Goal: Information Seeking & Learning: Learn about a topic

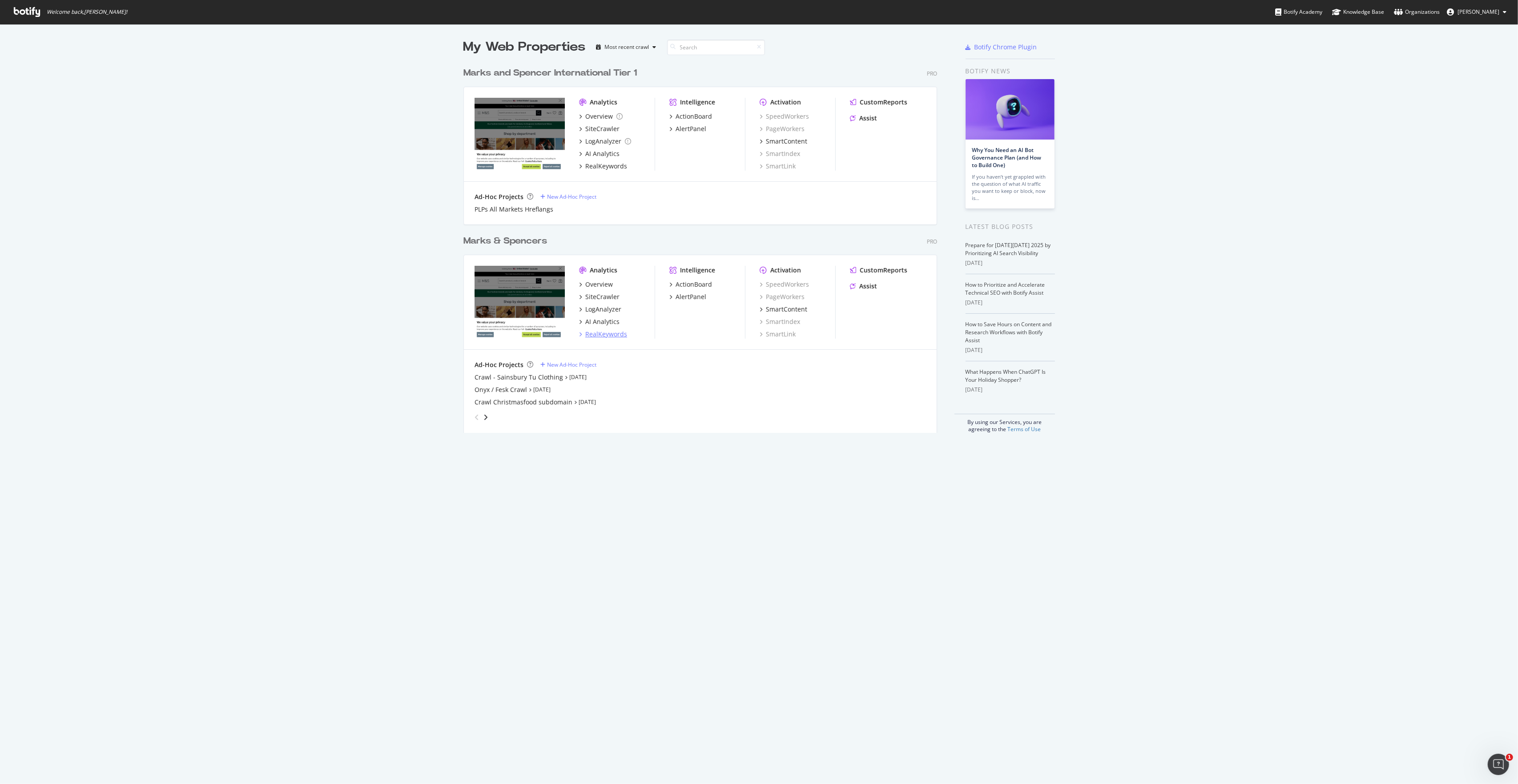
click at [599, 335] on div "RealKeywords" at bounding box center [606, 334] width 42 height 9
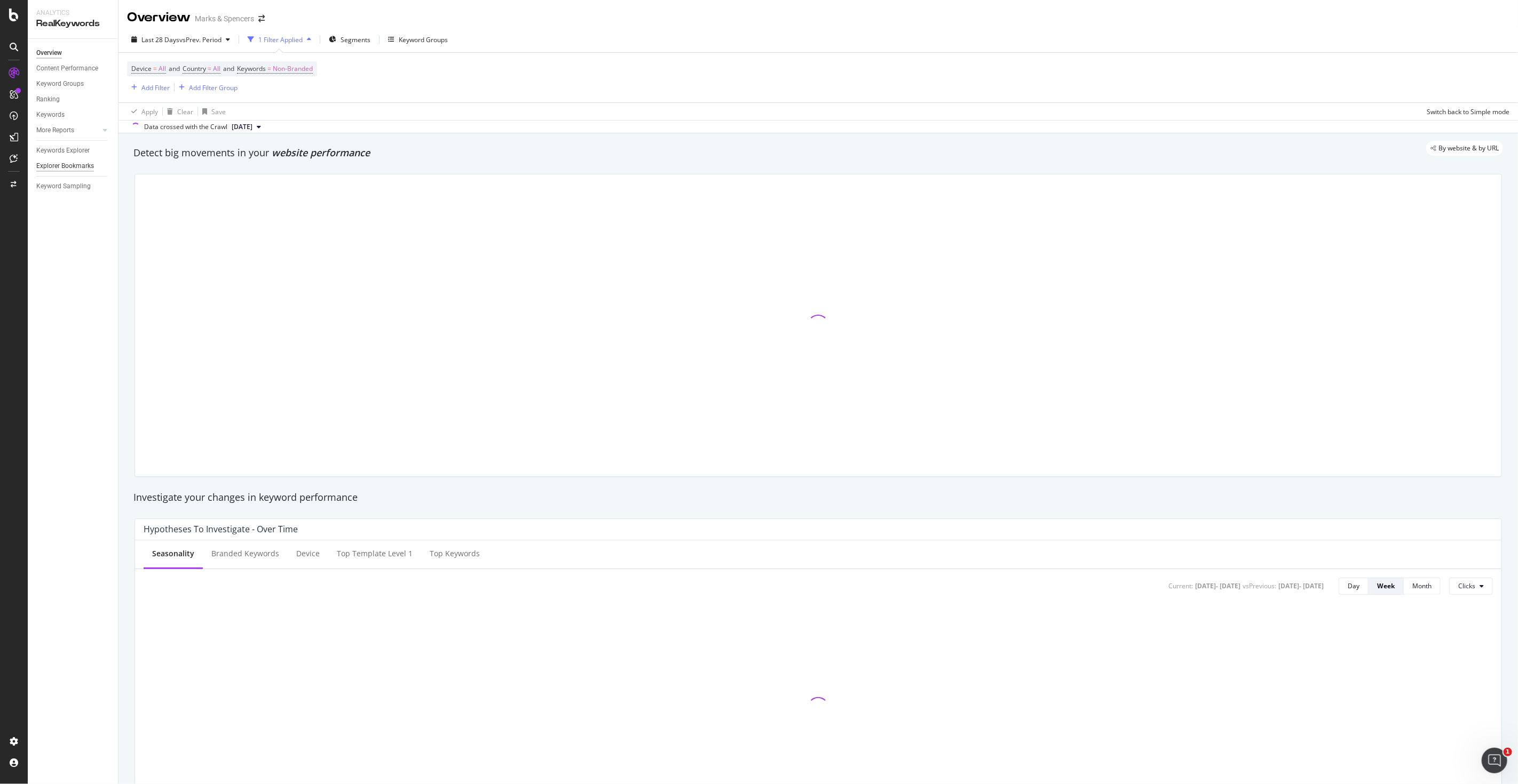
drag, startPoint x: 1778, startPoint y: 0, endPoint x: 68, endPoint y: 164, distance: 1717.8
click at [68, 164] on div "Explorer Bookmarks" at bounding box center [65, 166] width 58 height 11
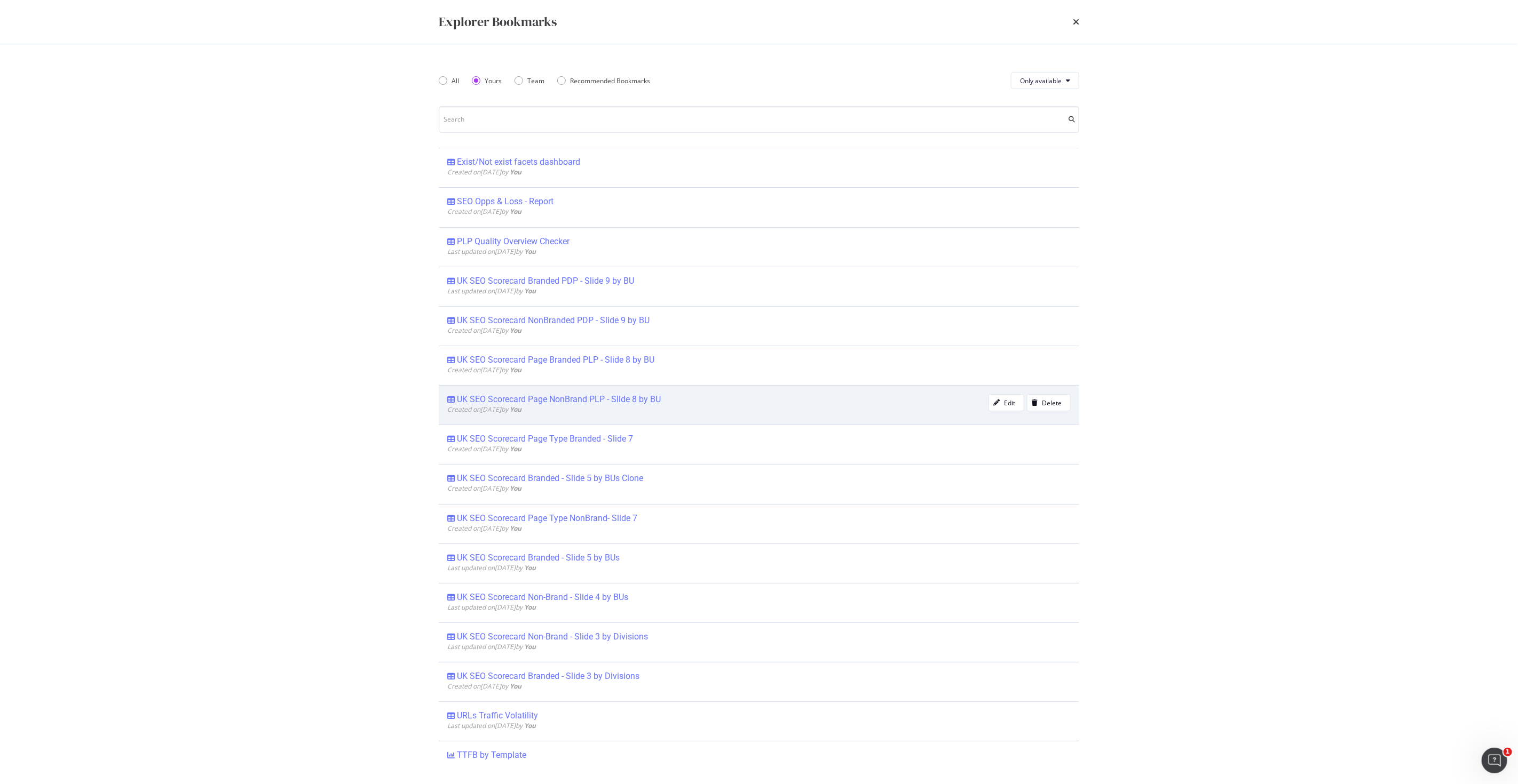
click at [580, 400] on div "UK SEO Scorecard Page NonBrand PLP - Slide 8 by BU" at bounding box center [559, 399] width 204 height 11
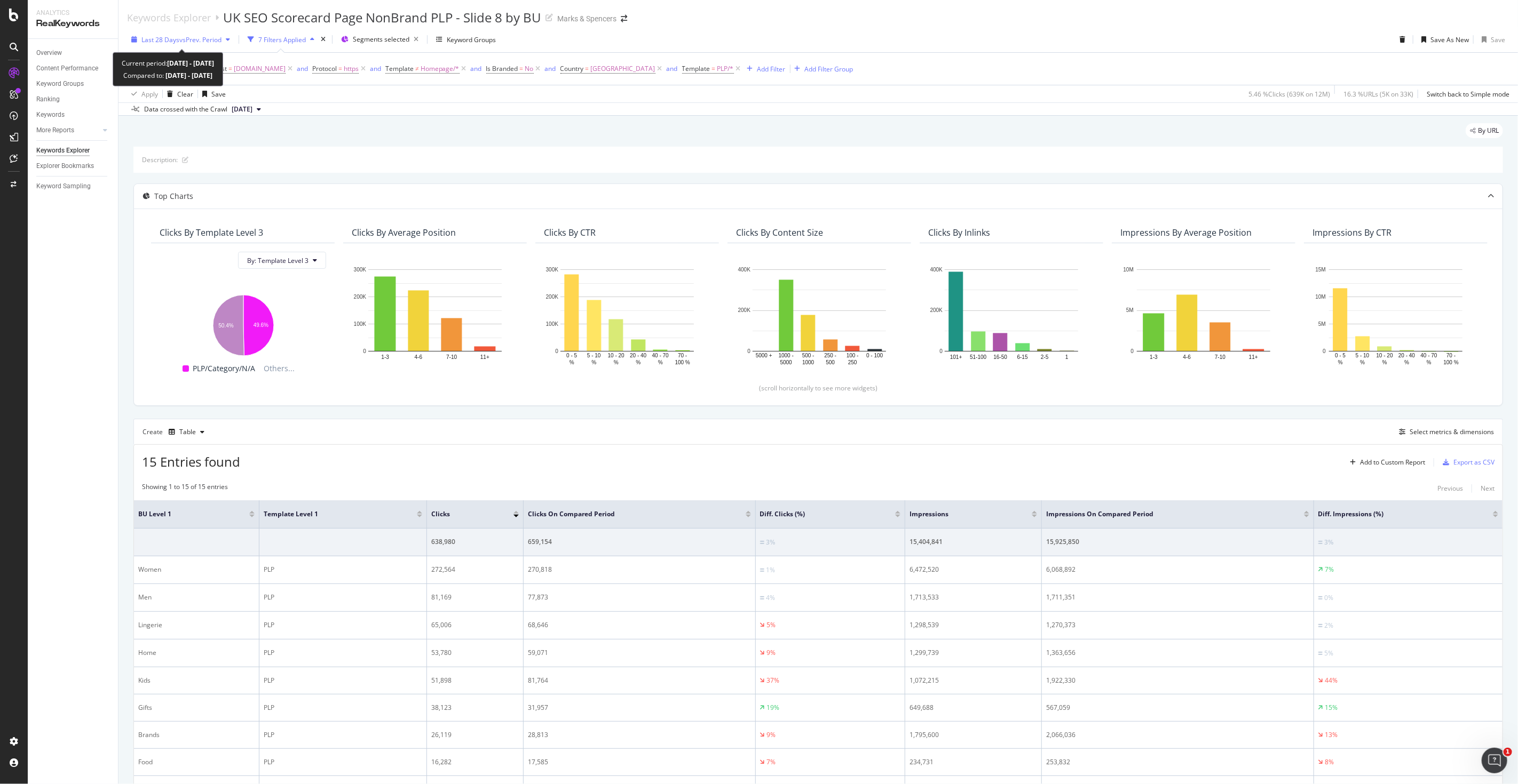
click at [138, 43] on div "Last 28 Days vs Prev. Period" at bounding box center [181, 40] width 107 height 16
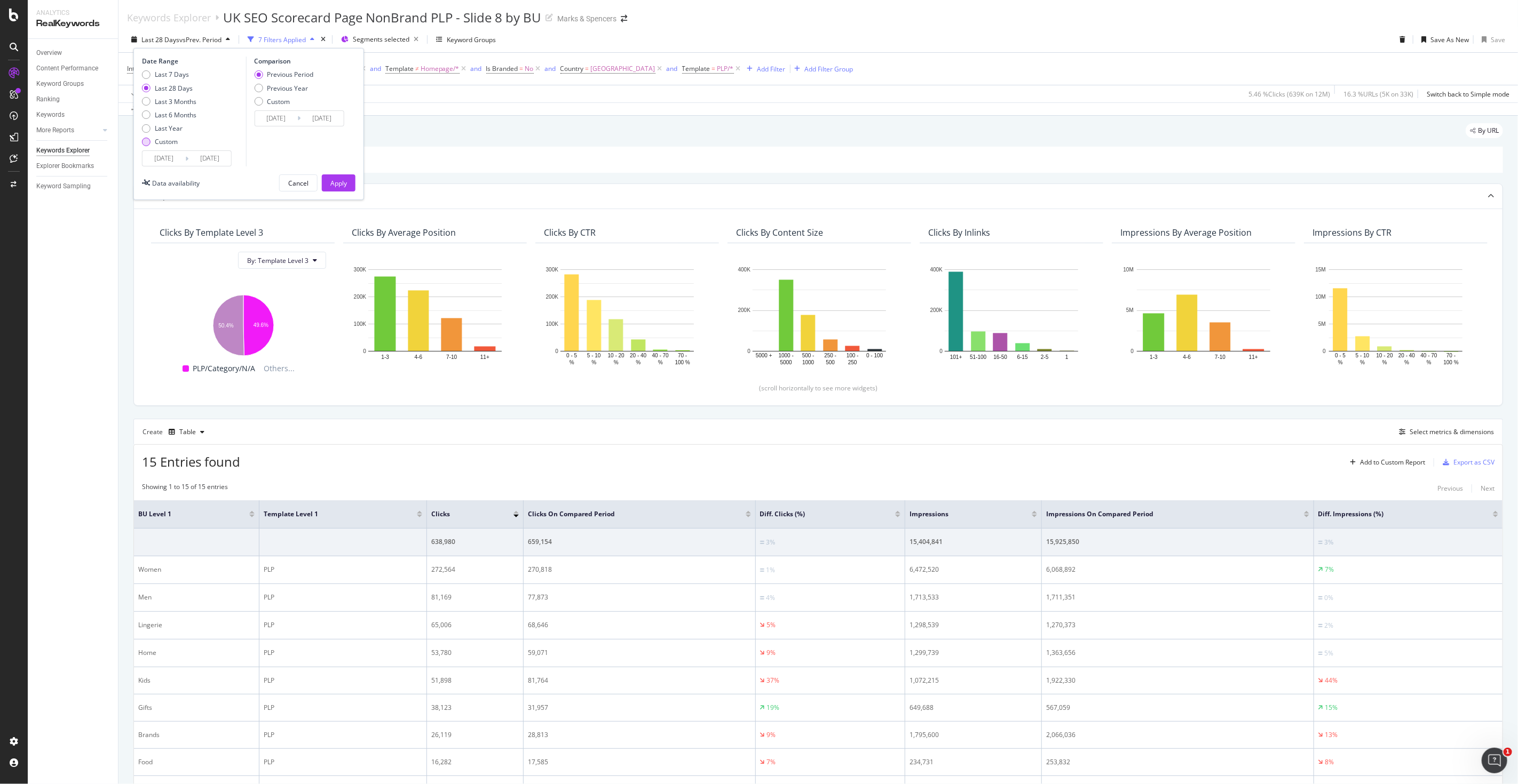
click at [151, 142] on div "Custom" at bounding box center [169, 141] width 54 height 9
click at [167, 155] on input "[DATE]" at bounding box center [164, 158] width 42 height 15
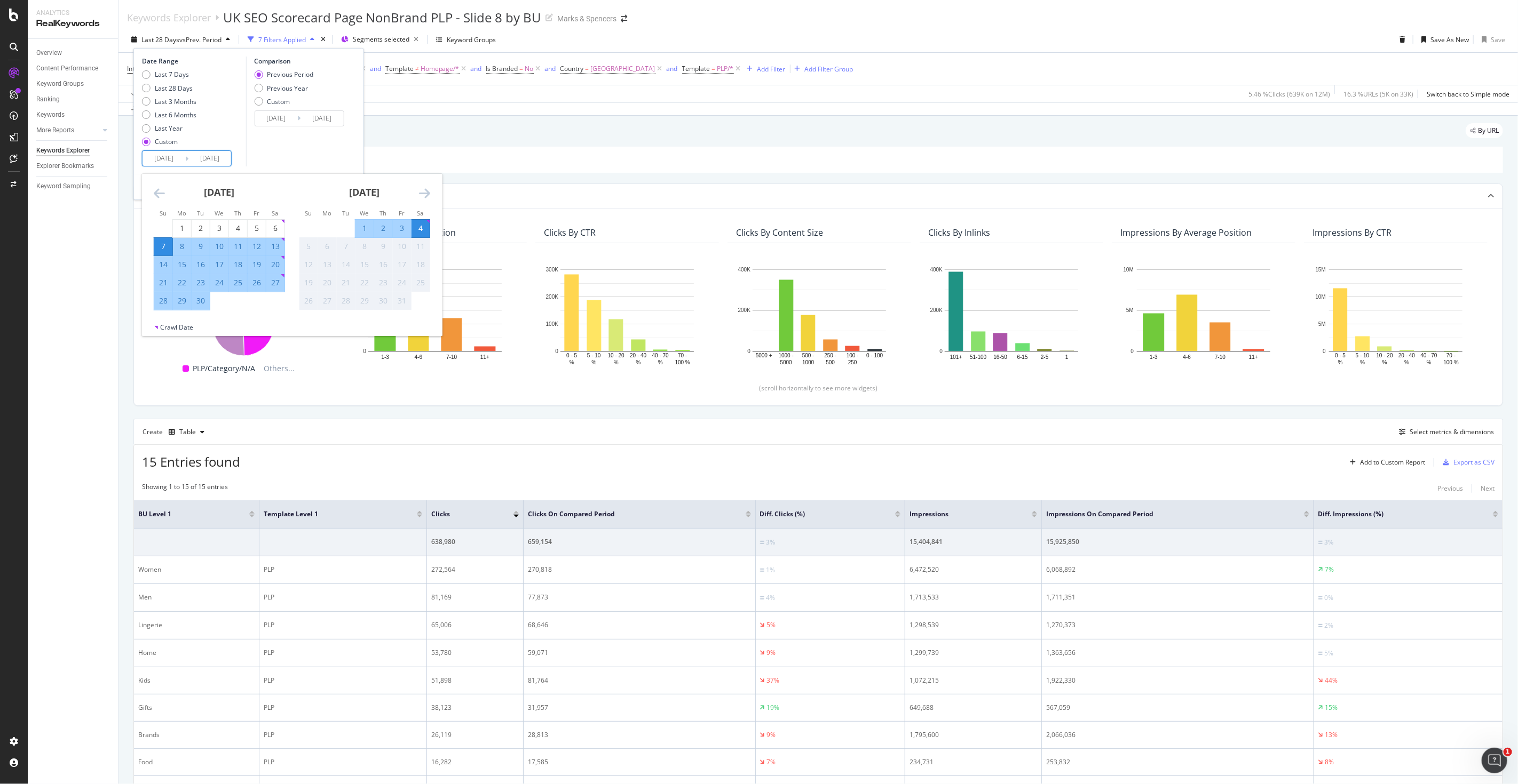
click at [158, 189] on icon "Move backward to switch to the previous month." at bounding box center [159, 193] width 11 height 13
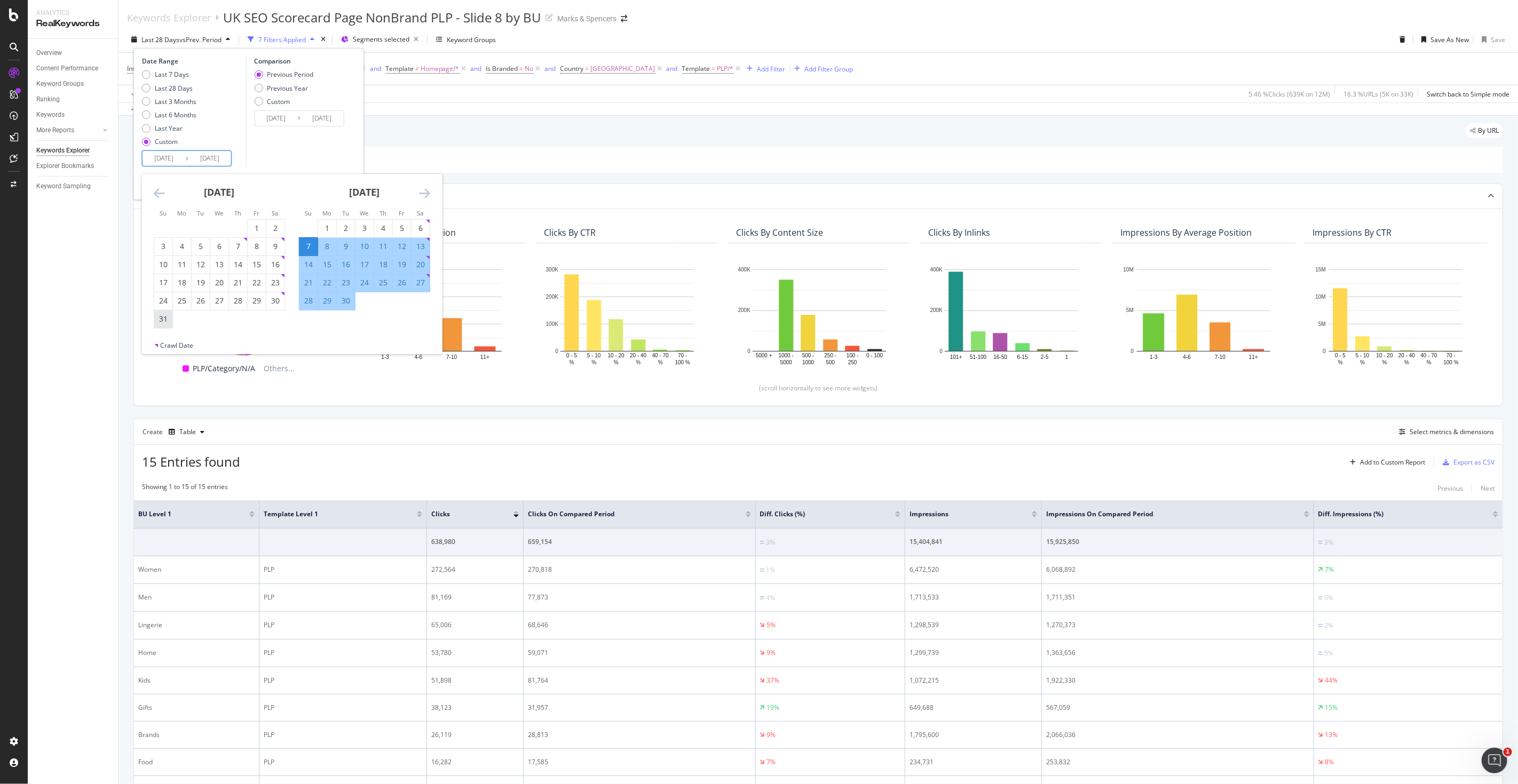
click at [162, 321] on div "31" at bounding box center [163, 319] width 18 height 11
type input "[DATE]"
click at [404, 285] on div "26" at bounding box center [402, 282] width 18 height 11
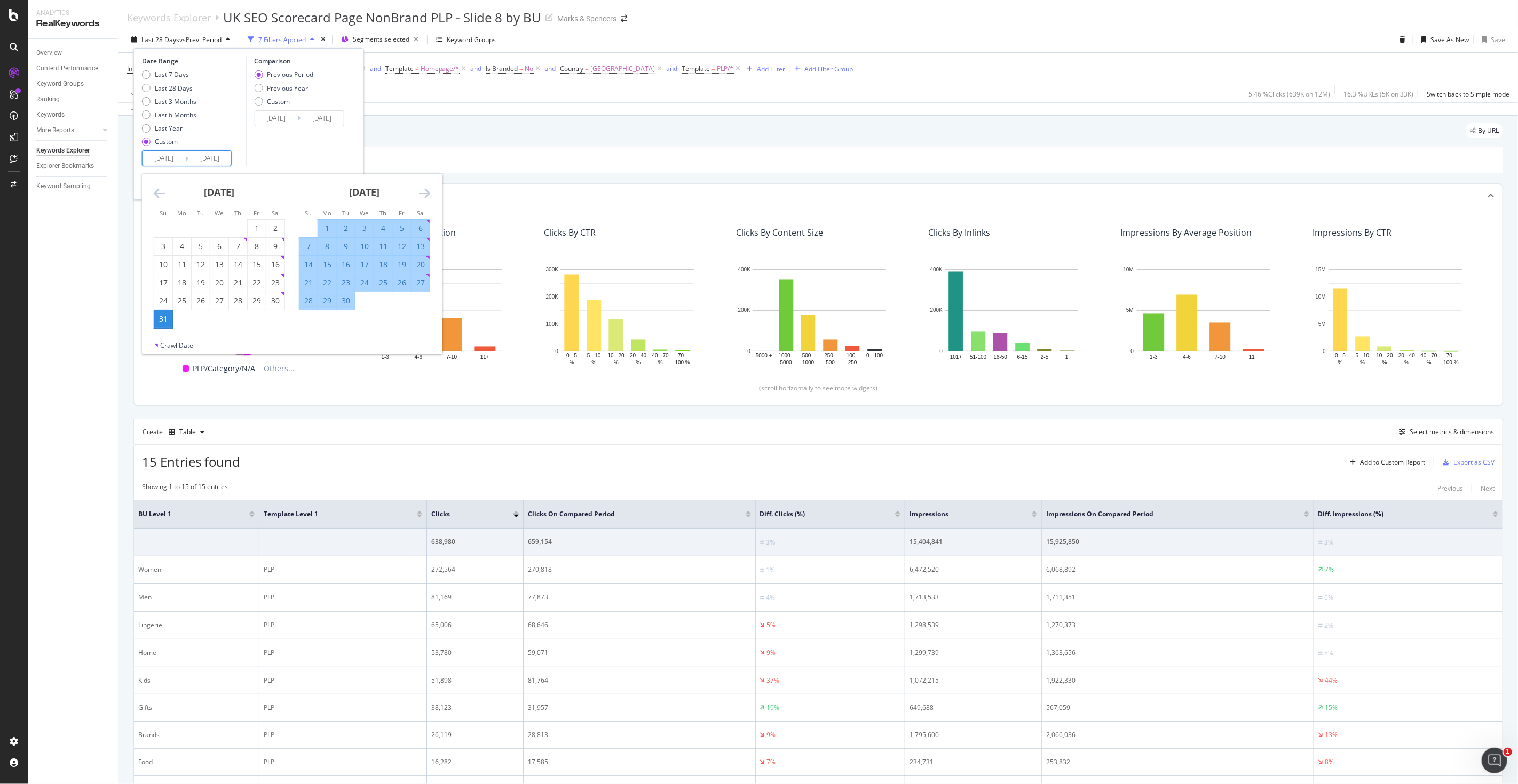
type input "[DATE]"
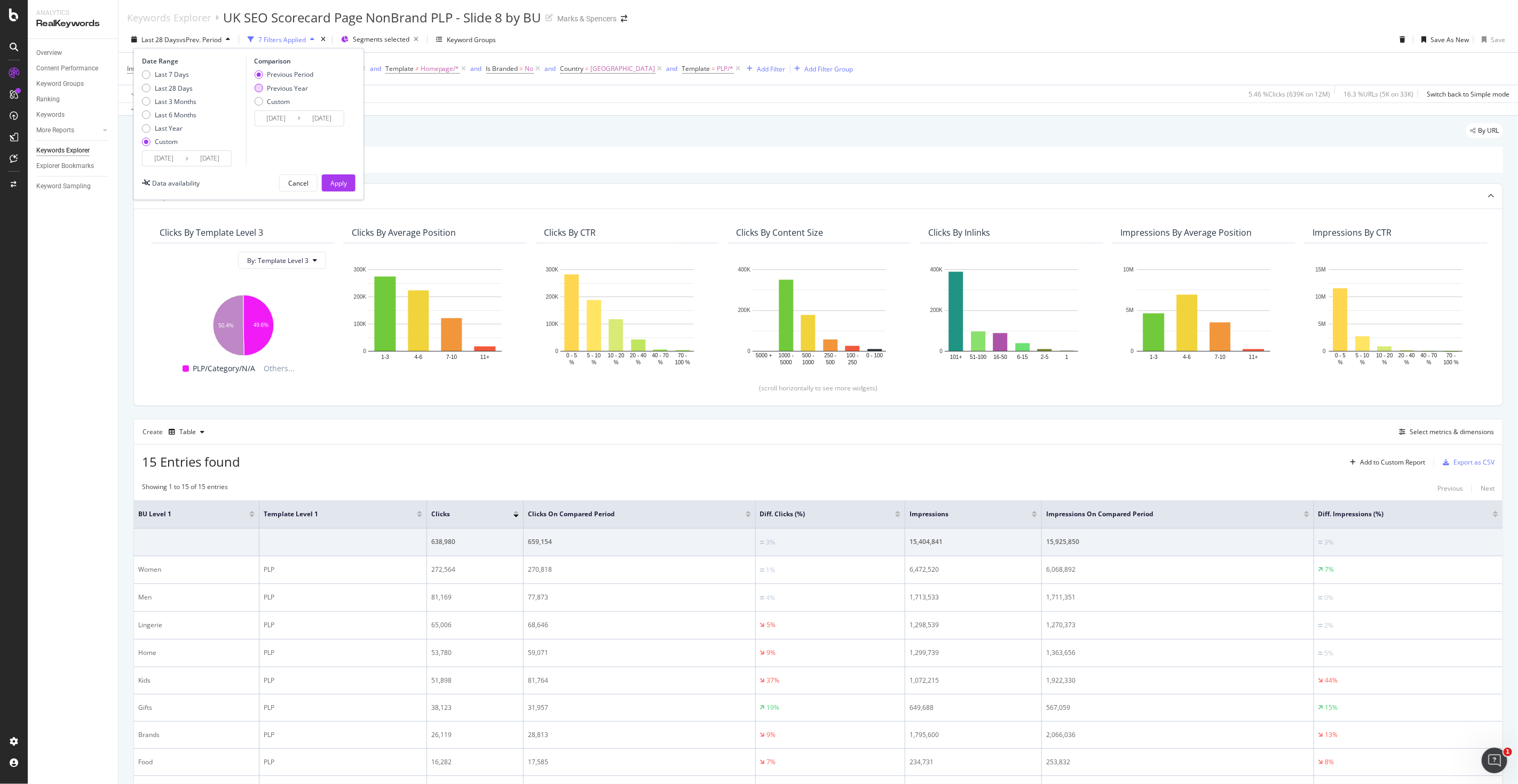
click at [299, 89] on div "Previous Year" at bounding box center [287, 88] width 41 height 9
type input "[DATE]"
click at [337, 182] on div "Apply" at bounding box center [338, 183] width 16 height 9
click at [1455, 467] on div "Export as CSV" at bounding box center [1473, 462] width 41 height 9
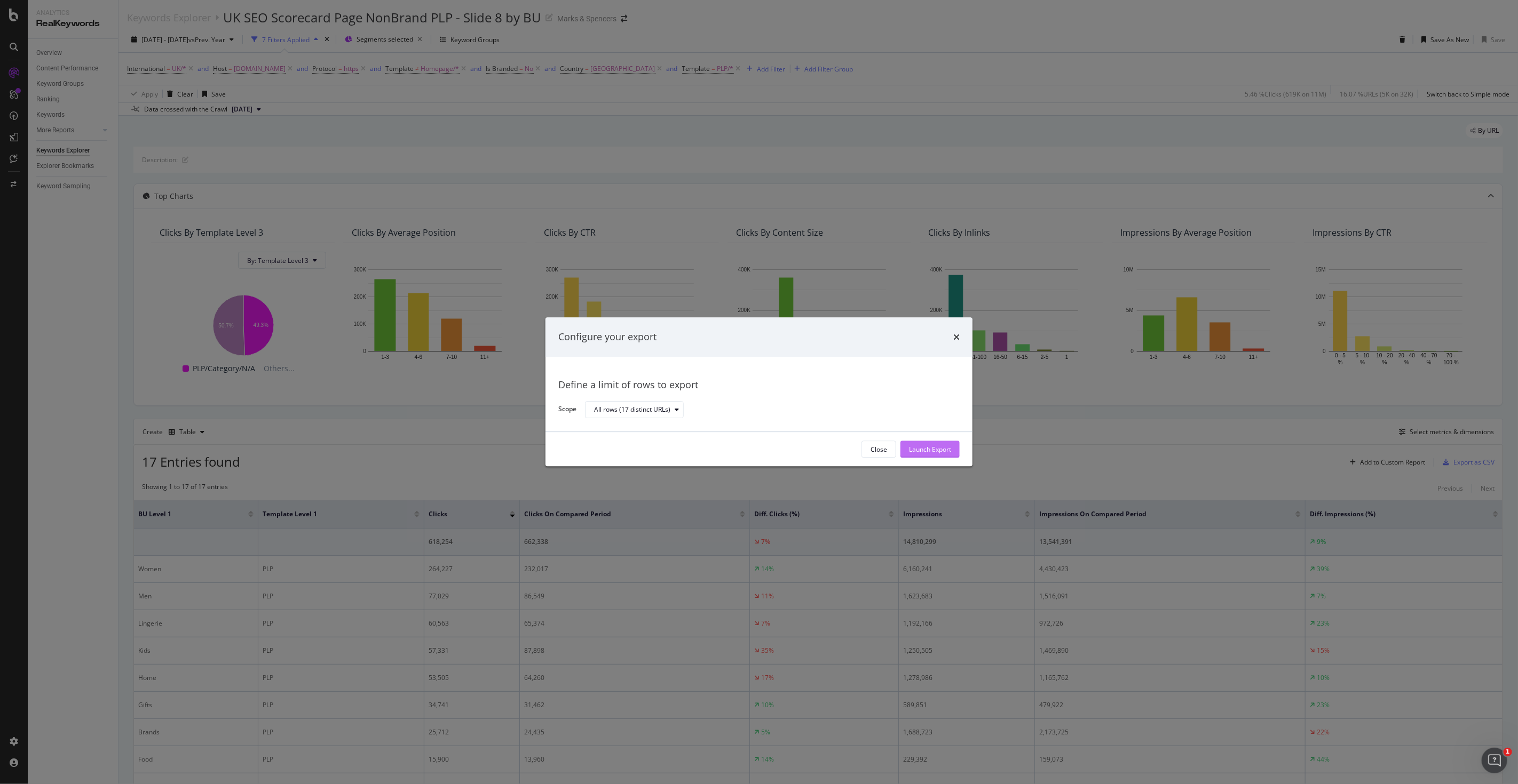
click at [947, 451] on div "Launch Export" at bounding box center [930, 449] width 42 height 9
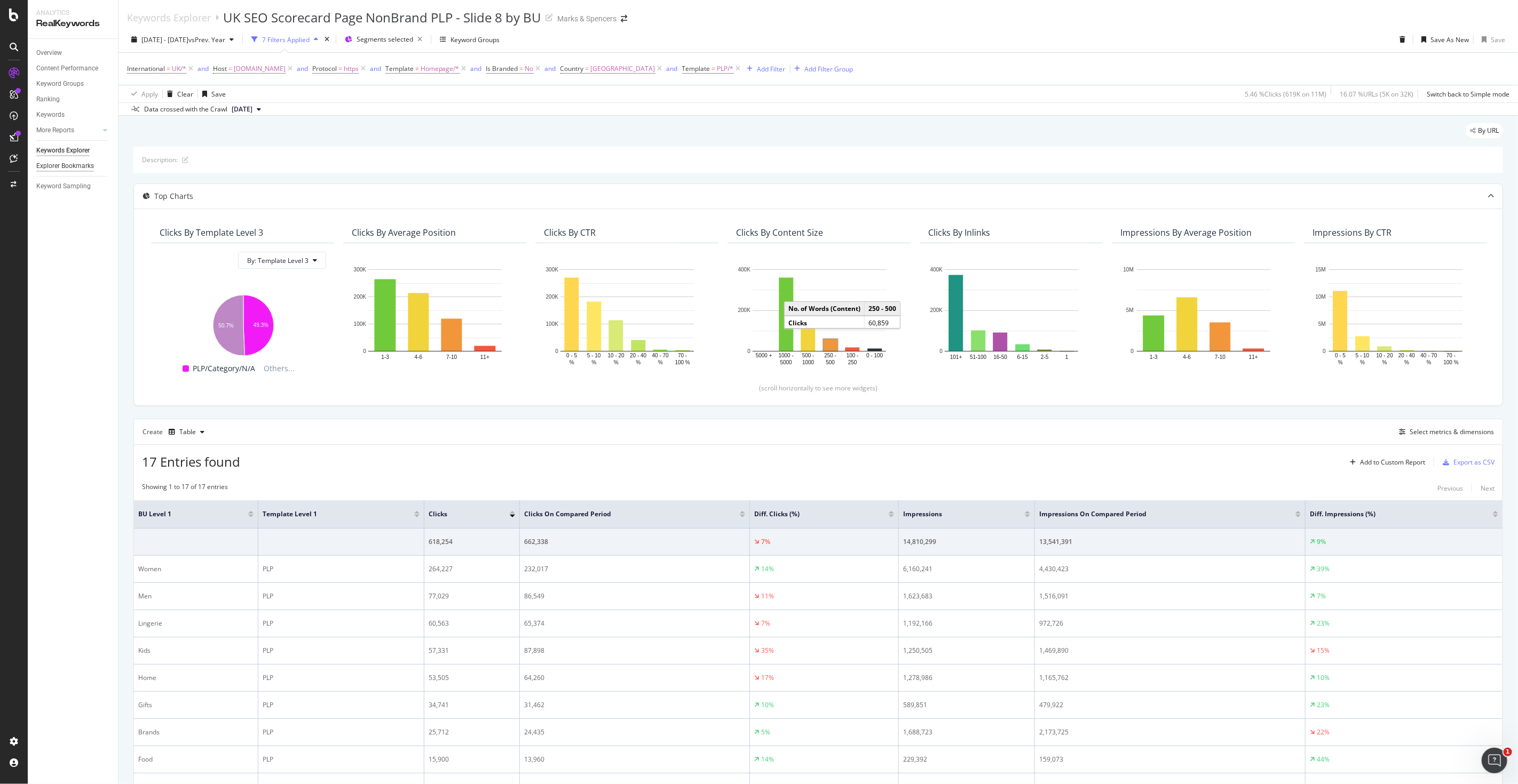
click at [65, 166] on div "Explorer Bookmarks" at bounding box center [65, 166] width 58 height 11
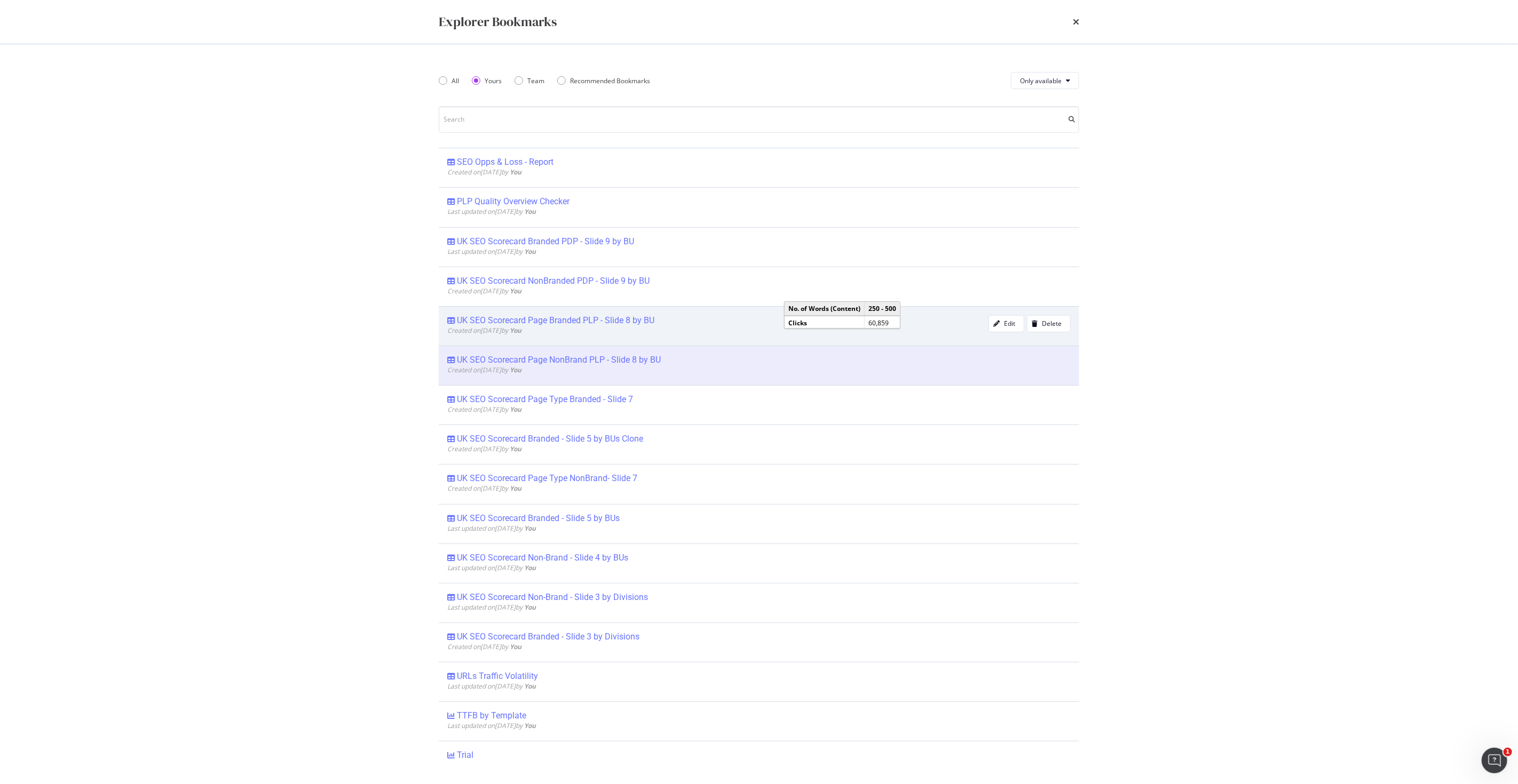
click at [577, 322] on div "UK SEO Scorecard Page Branded PLP - Slide 8 by BU" at bounding box center [555, 320] width 197 height 11
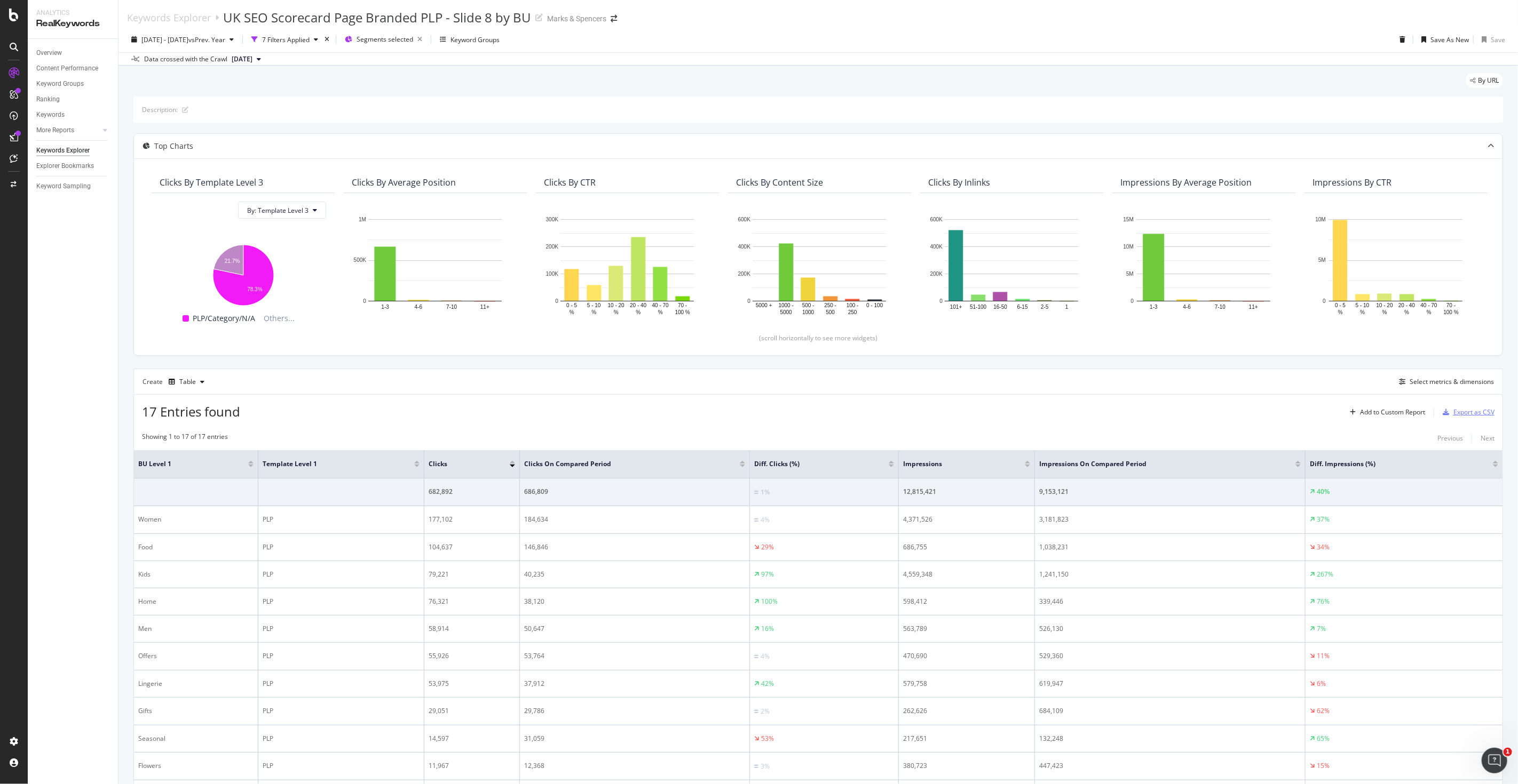
click at [1469, 412] on div "Export as CSV" at bounding box center [1473, 412] width 41 height 9
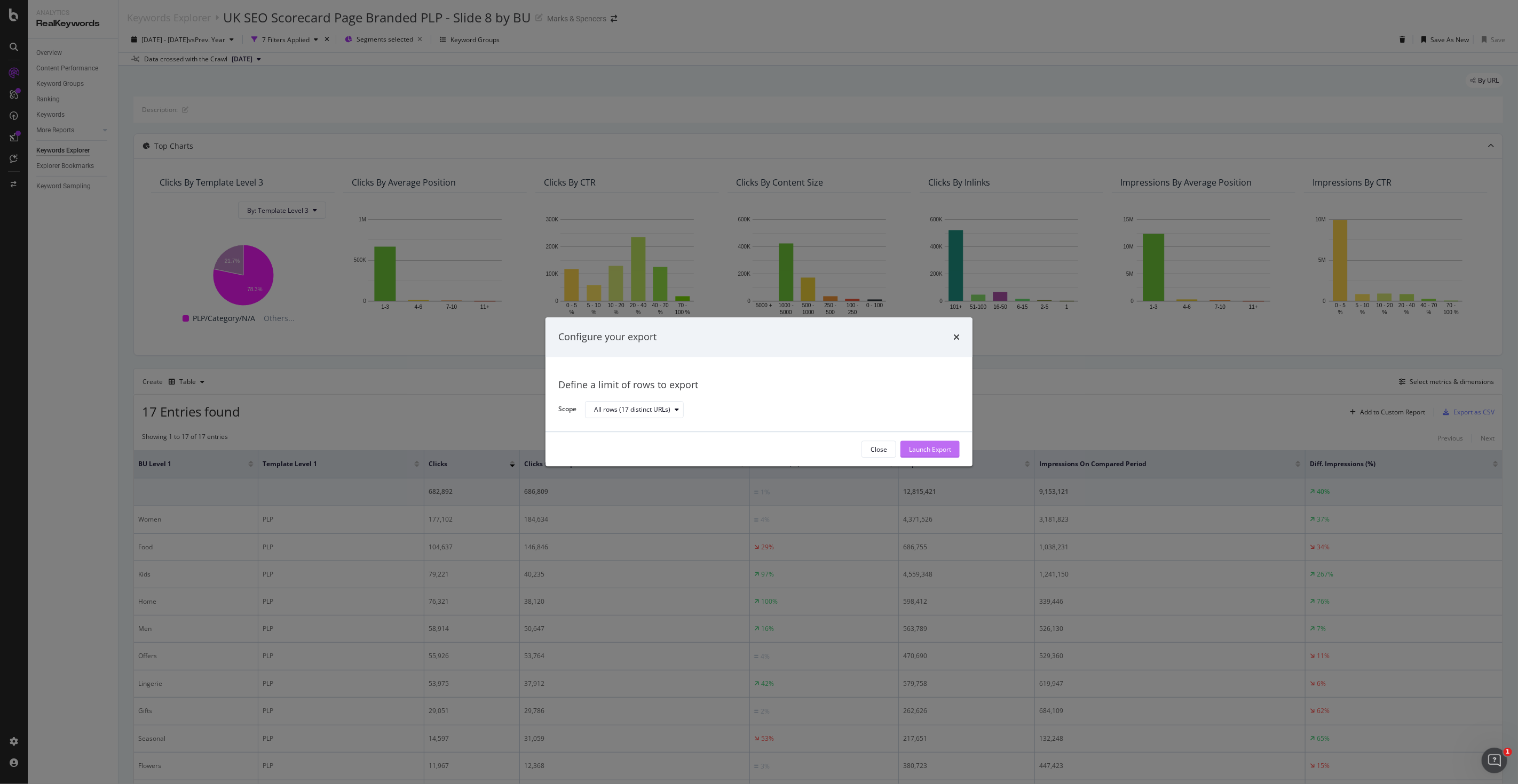
click at [919, 442] on div "Launch Export" at bounding box center [930, 450] width 42 height 16
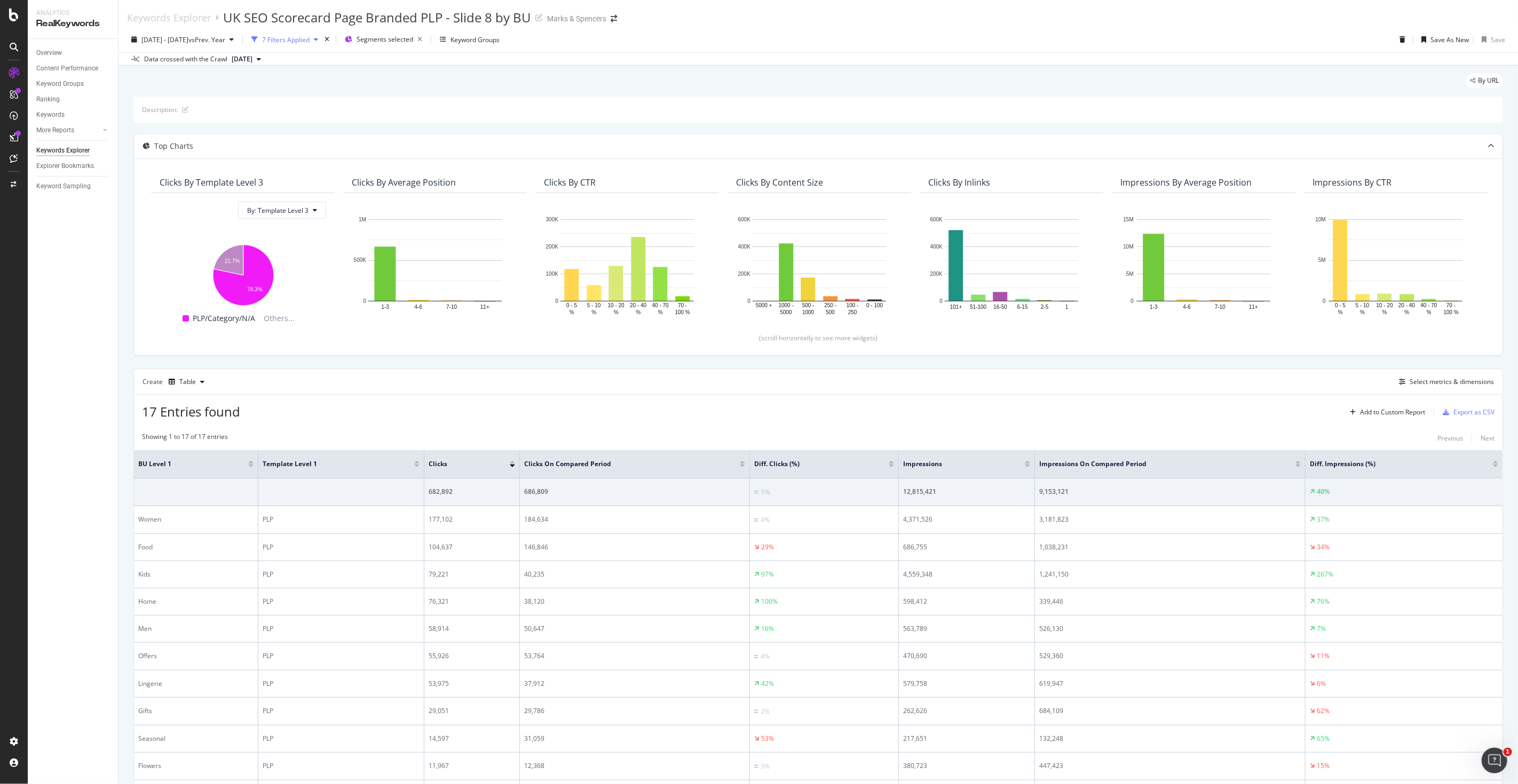
click at [310, 42] on div "7 Filters Applied" at bounding box center [286, 40] width 47 height 9
